Goal: Information Seeking & Learning: Learn about a topic

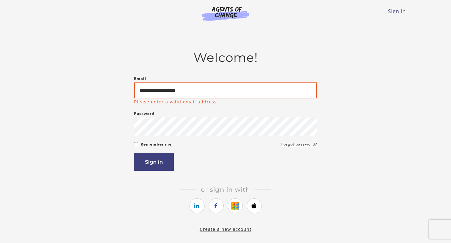
click at [166, 90] on input "**********" at bounding box center [225, 91] width 183 height 16
type input "**********"
click at [134, 153] on button "Sign in" at bounding box center [154, 162] width 40 height 18
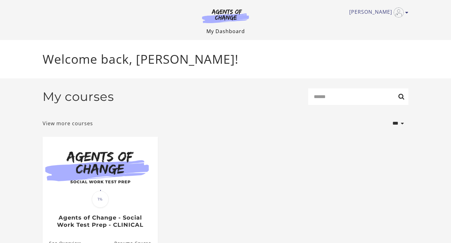
click at [223, 31] on link "My Dashboard" at bounding box center [225, 31] width 38 height 7
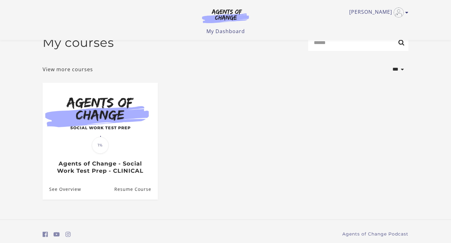
scroll to position [38, 0]
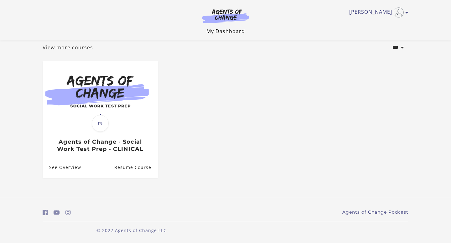
click at [228, 31] on link "My Dashboard" at bounding box center [225, 31] width 38 height 7
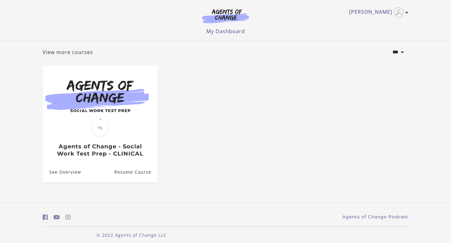
scroll to position [38, 0]
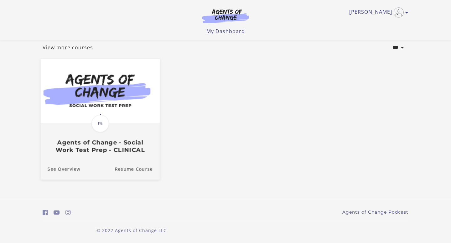
click at [112, 130] on div "Translation missing: en.liquid.partials.dashboard_course_card.progress_descript…" at bounding box center [100, 139] width 119 height 30
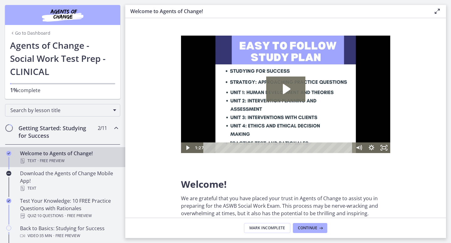
click at [40, 31] on link "Go to Dashboard" at bounding box center [30, 33] width 40 height 6
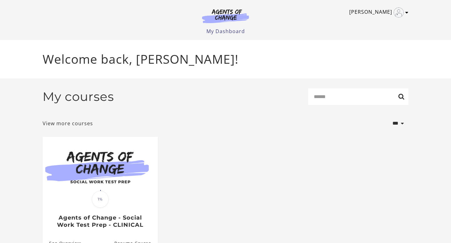
click at [404, 12] on link "[PERSON_NAME]" at bounding box center [377, 13] width 56 height 10
click at [427, 69] on div "Welcome back, [PERSON_NAME]!" at bounding box center [225, 59] width 451 height 38
